Goal: Check status

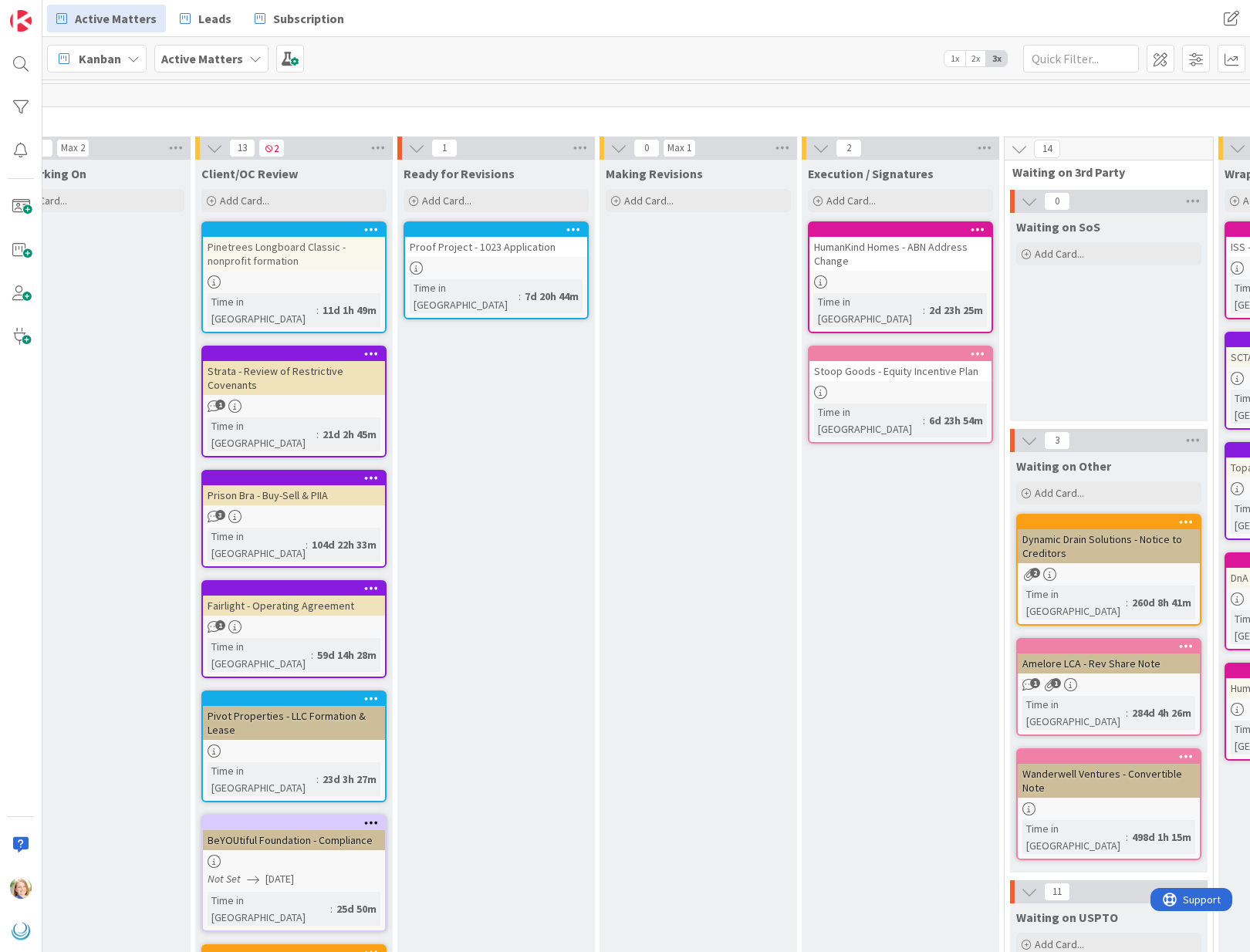
scroll to position [0, 938]
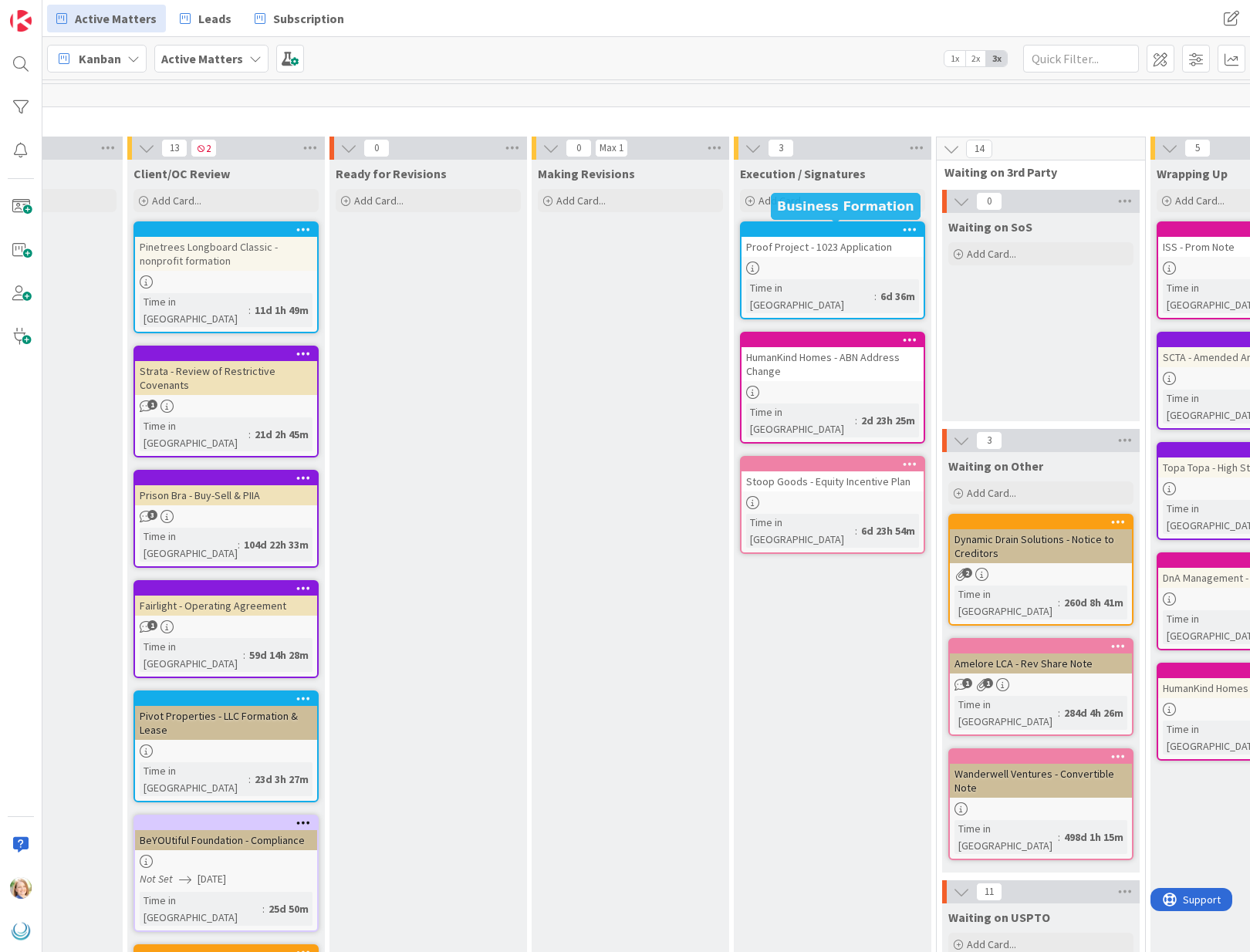
click at [792, 233] on div at bounding box center [836, 230] width 175 height 11
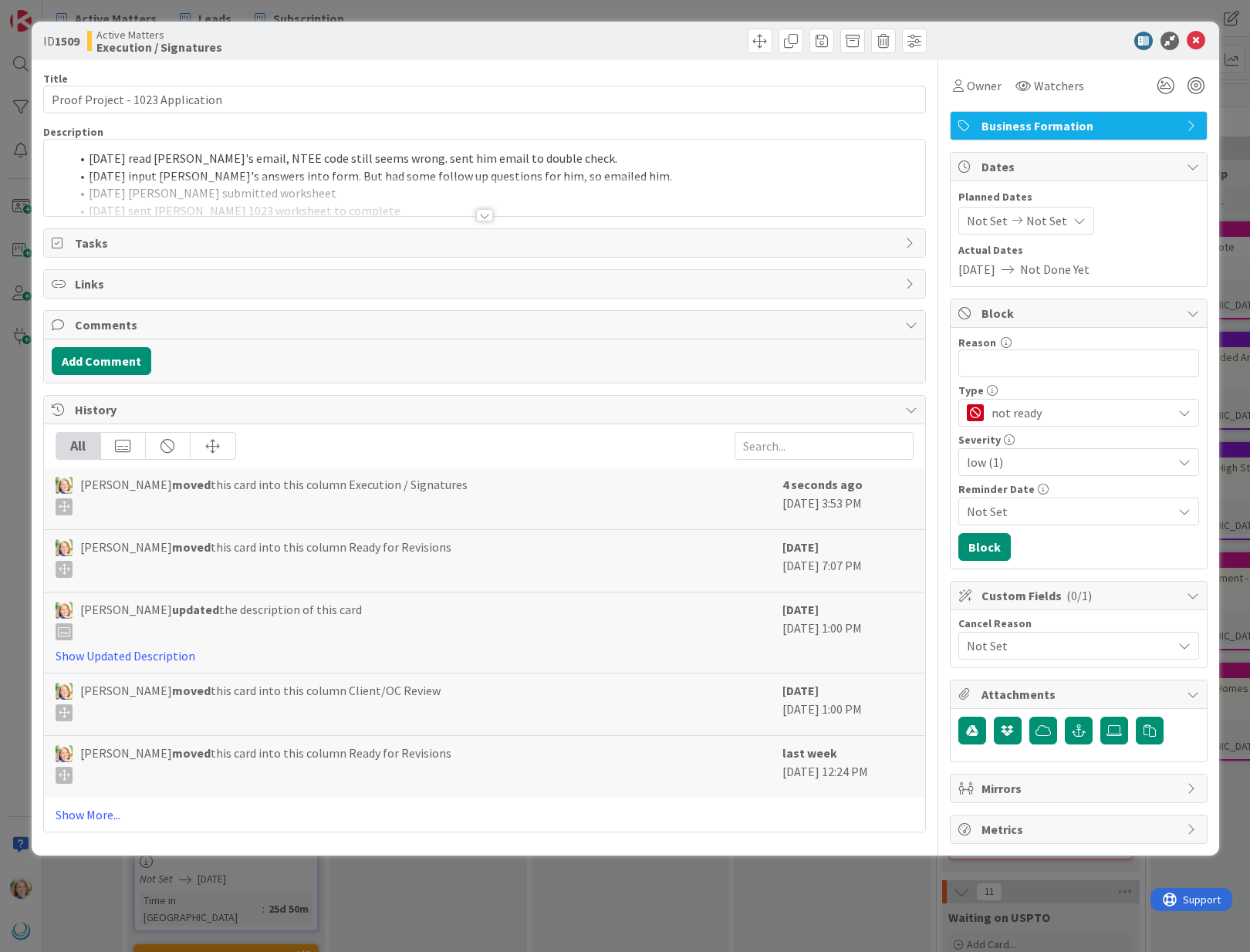
click at [91, 161] on li "[DATE] read [PERSON_NAME]'s email, NTEE code still seems wrong. sent him email …" at bounding box center [494, 159] width 848 height 17
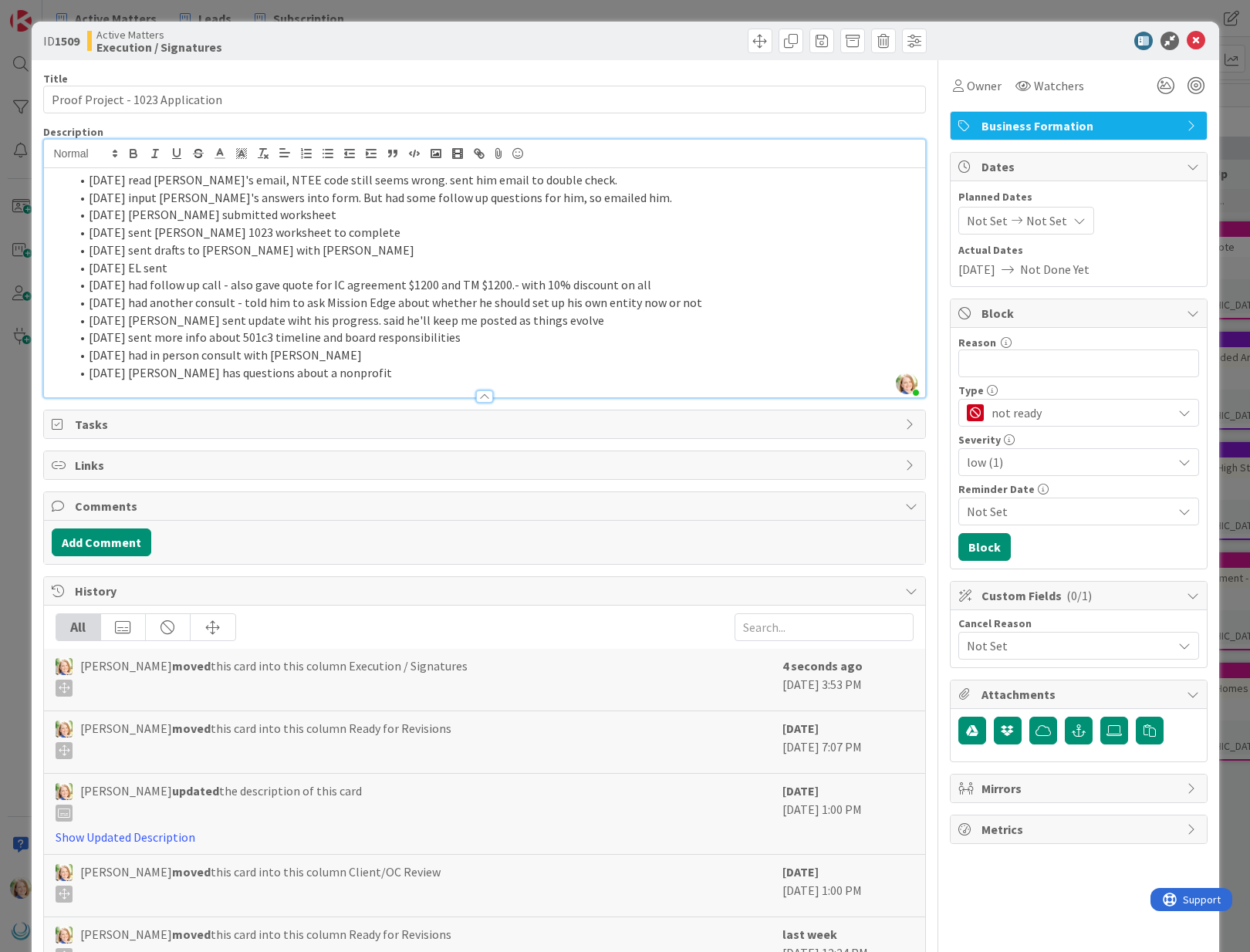
click at [88, 185] on li "[DATE] read [PERSON_NAME]'s email, NTEE code still seems wrong. sent him email …" at bounding box center [494, 180] width 848 height 17
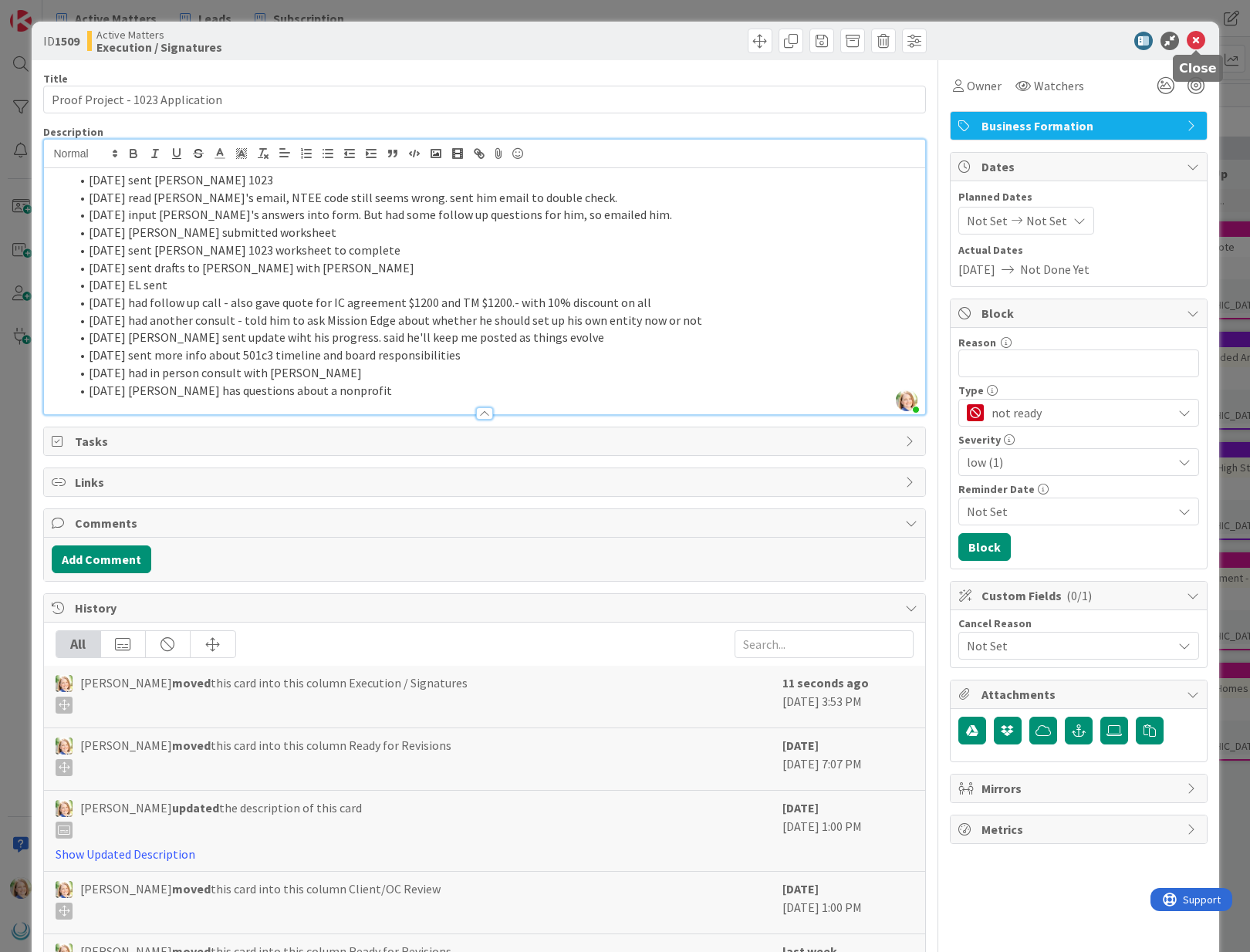
click at [1191, 39] on icon at bounding box center [1196, 40] width 18 height 18
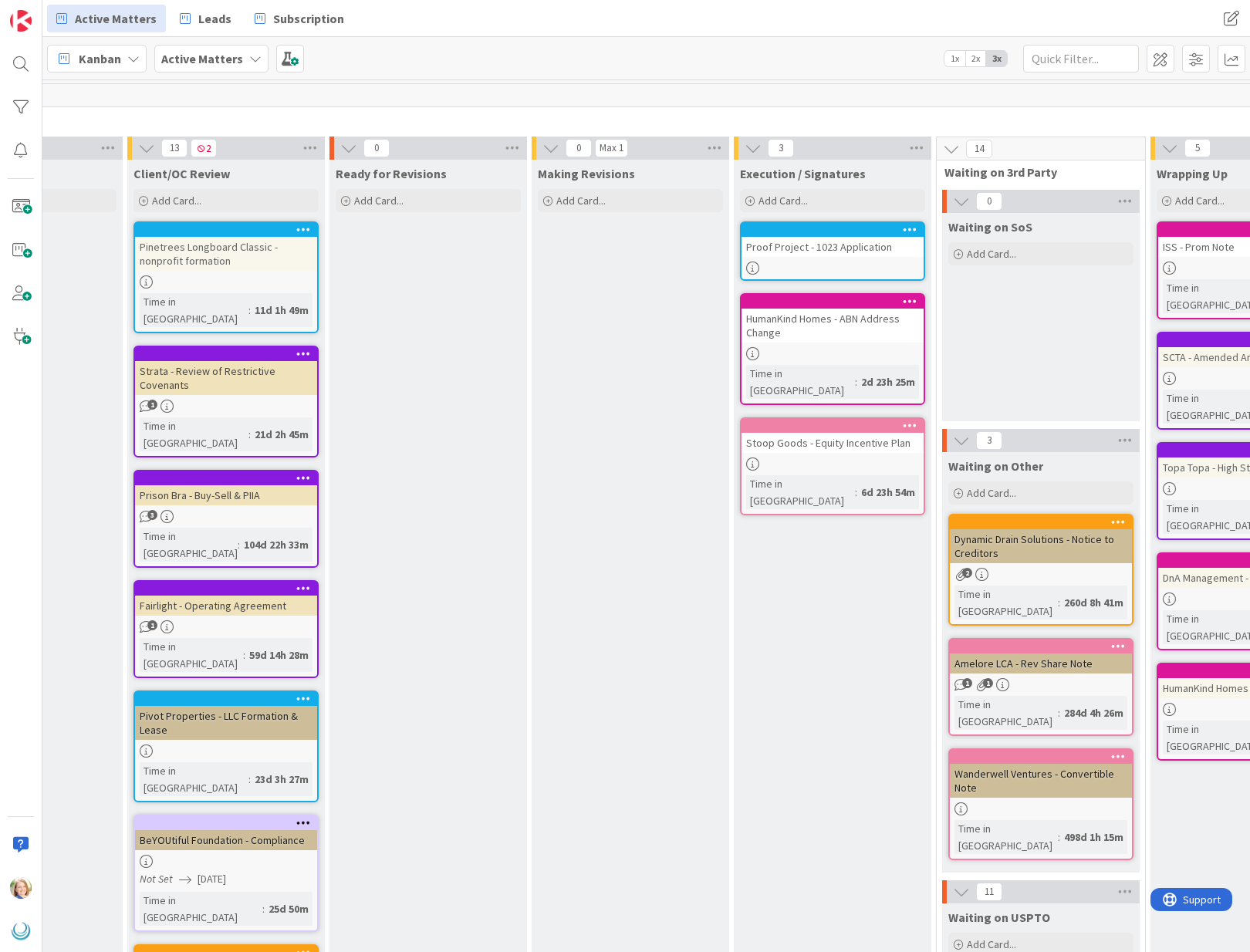
click at [843, 438] on div "Stoop Goods - Equity Incentive Plan Time in Column : 6d 23h 54m" at bounding box center [833, 466] width 185 height 98
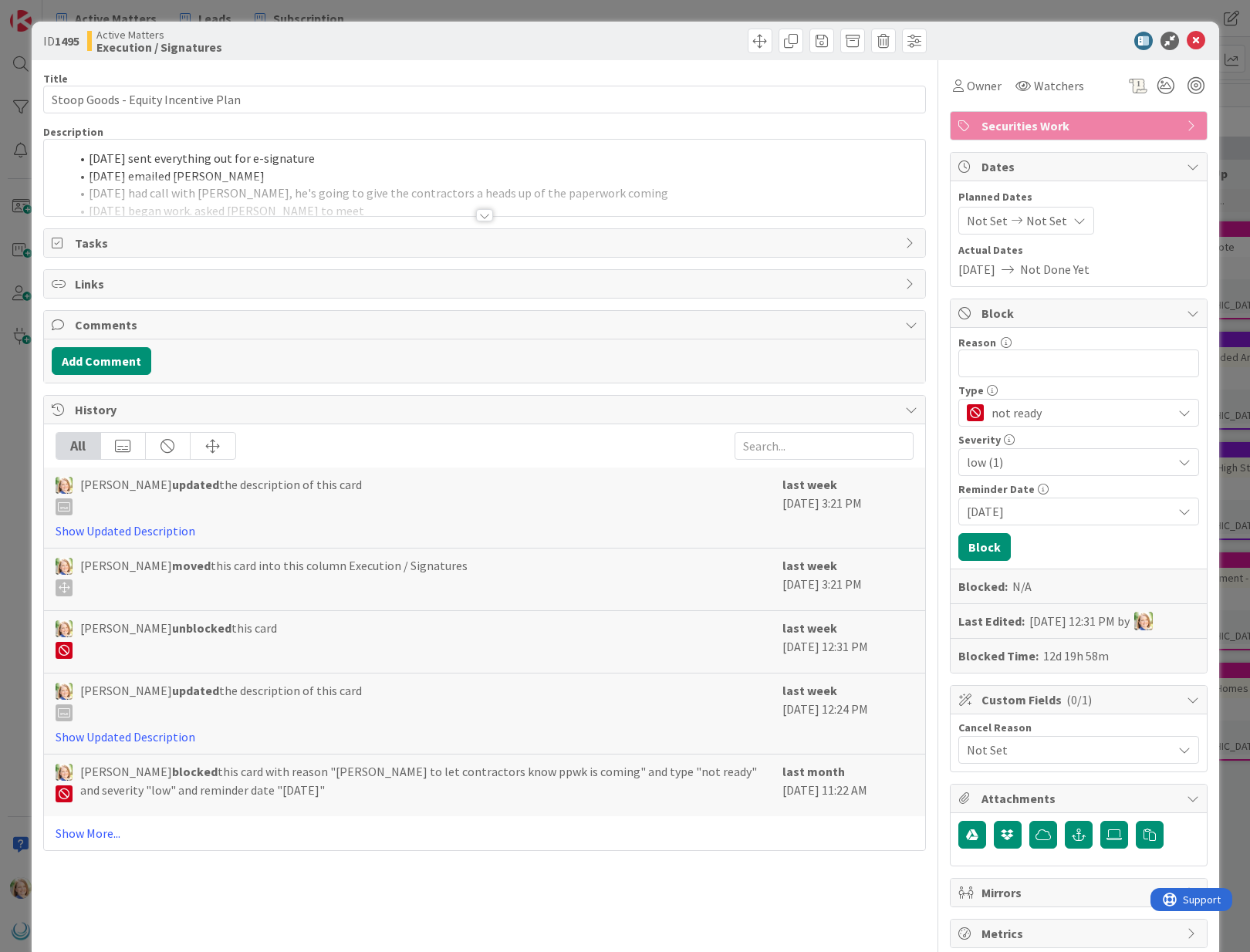
click at [99, 159] on li "[DATE] sent everything out for e-signature" at bounding box center [494, 159] width 848 height 17
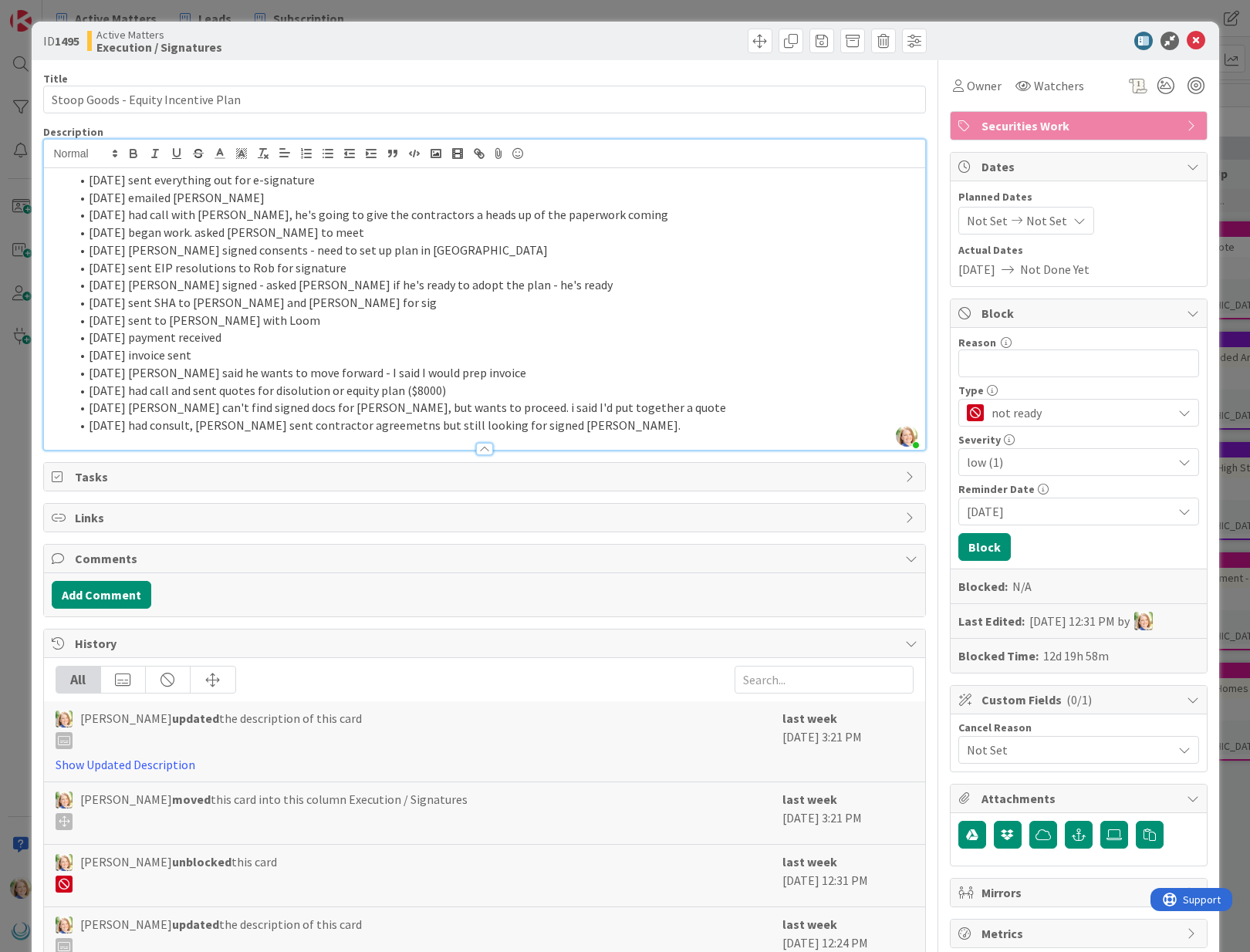
click at [88, 181] on li "[DATE] sent everything out for e-signature" at bounding box center [494, 180] width 848 height 17
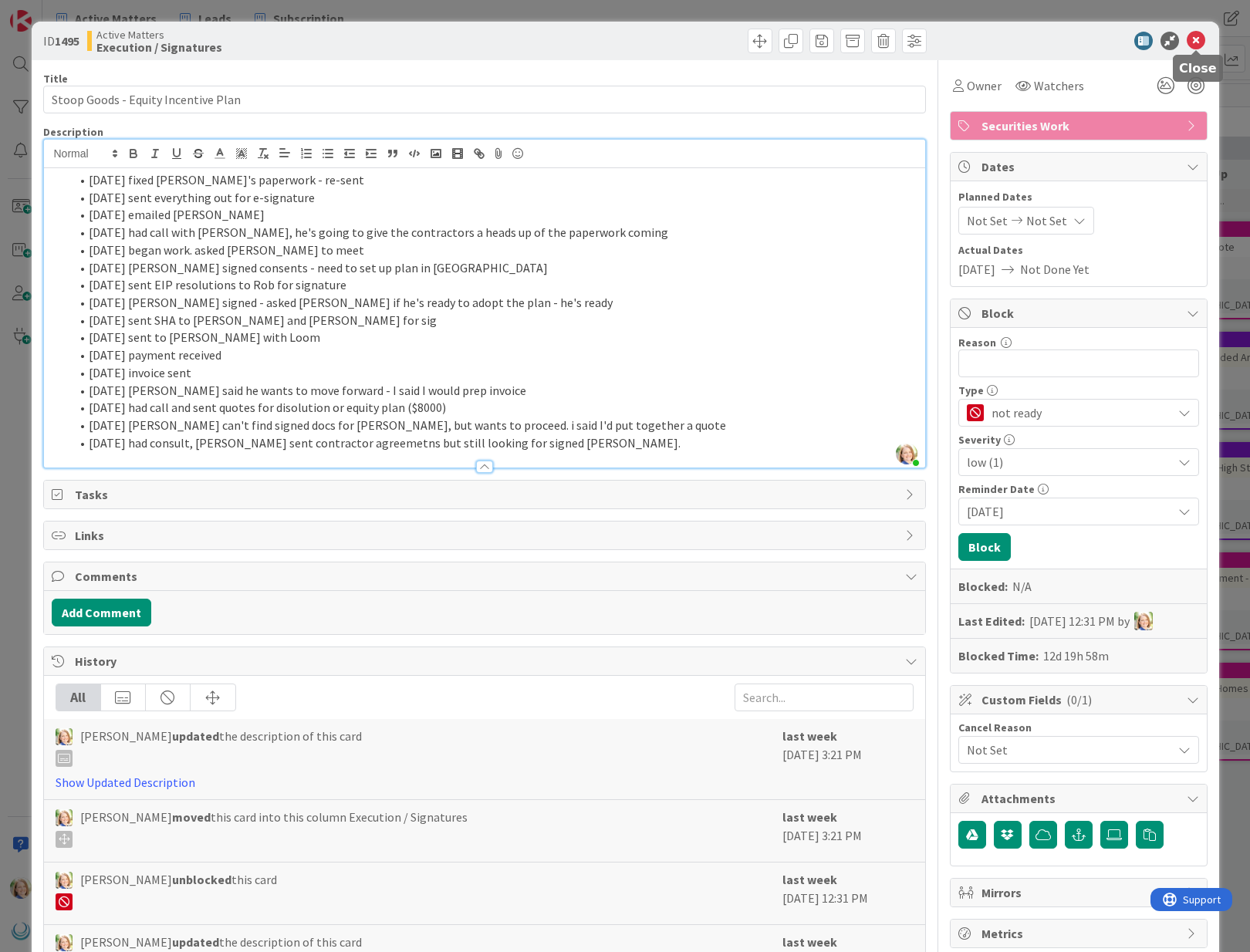
click at [1198, 37] on icon at bounding box center [1196, 40] width 18 height 18
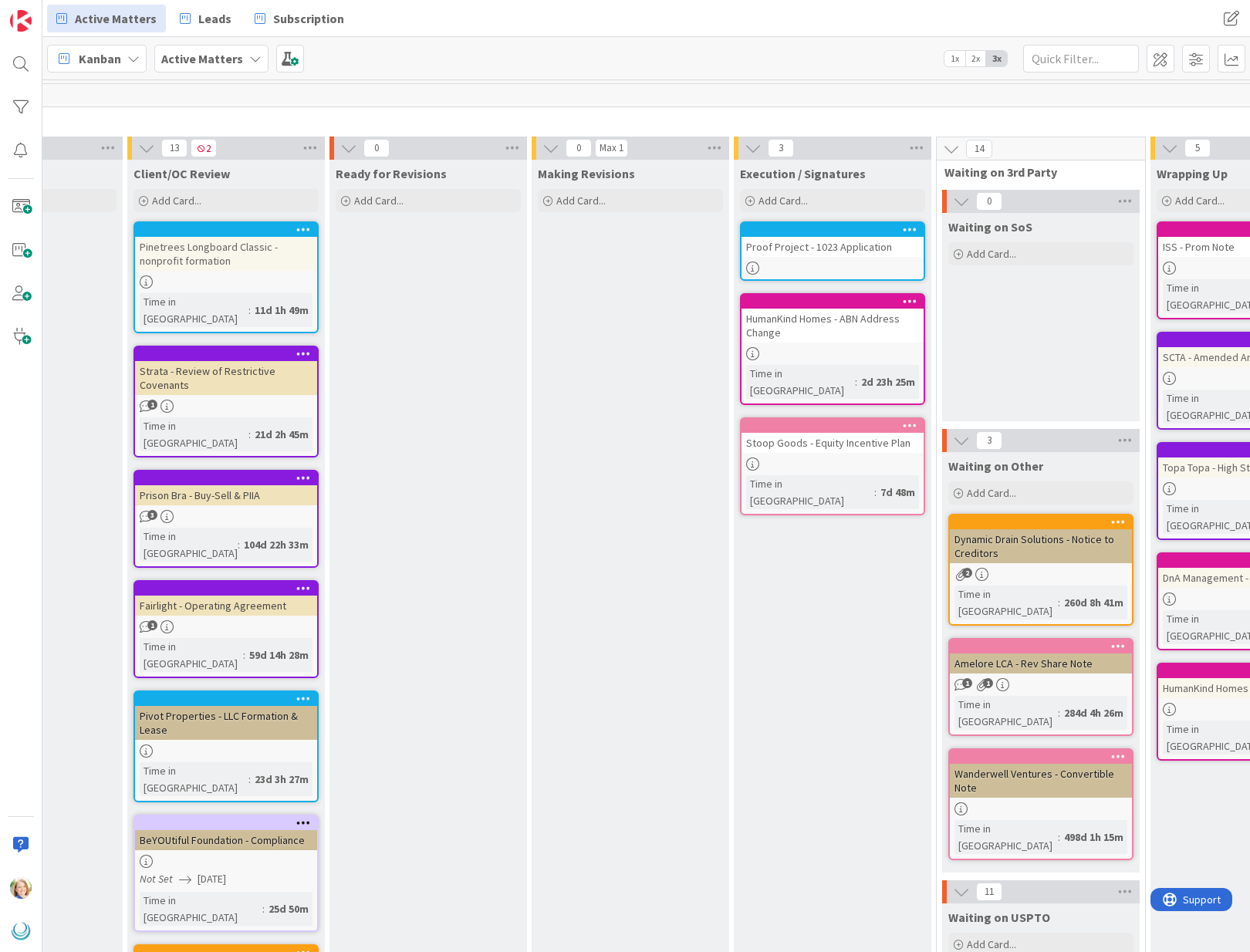
scroll to position [0, 938]
